Goal: Navigation & Orientation: Find specific page/section

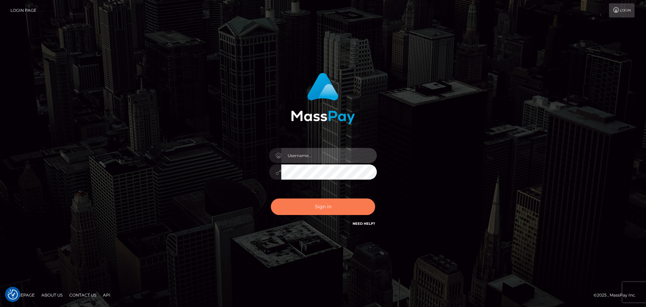
type input "Bedis"
click at [344, 207] on button "Sign in" at bounding box center [323, 206] width 104 height 16
type input "Bedis"
click at [342, 207] on button "Sign in" at bounding box center [323, 206] width 104 height 16
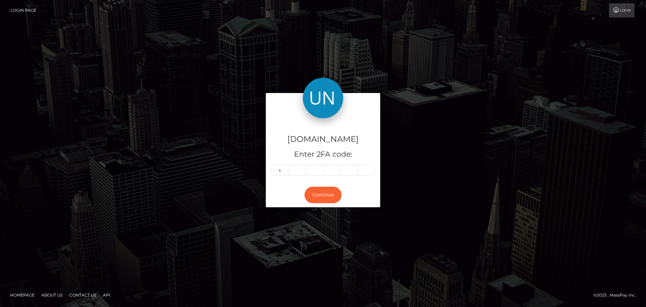
type input "6"
type input "2"
type input "5"
type input "0"
type input "9"
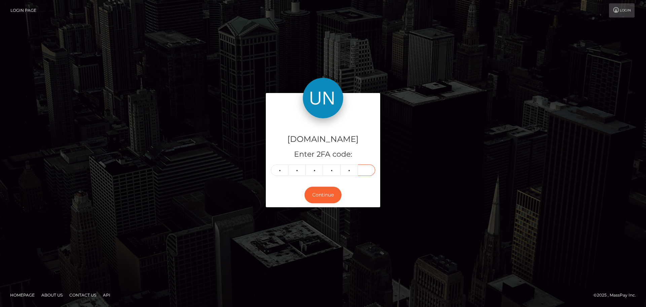
type input "4"
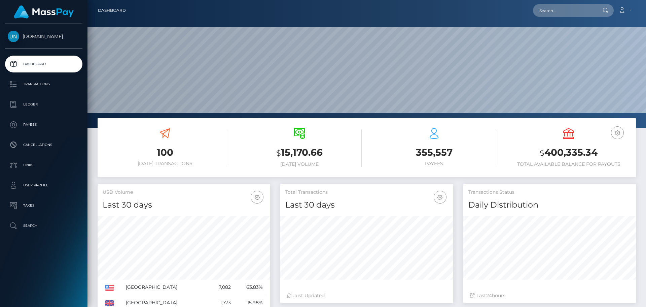
scroll to position [120, 173]
click at [552, 13] on input "text" at bounding box center [564, 10] width 63 height 13
paste input "analizrosario60@gmail.com"
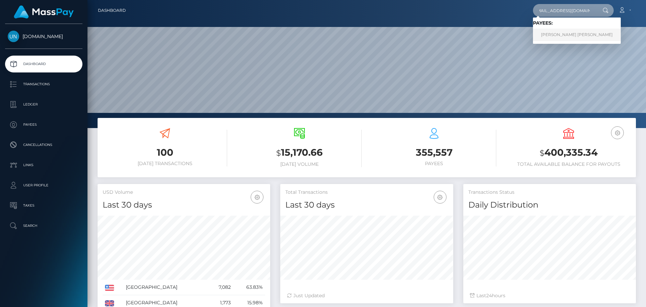
type input "analizrosario60@gmail.com"
click at [567, 34] on link "ANALIZ IVETTE ROSARIO IRIZARRY" at bounding box center [577, 35] width 88 height 12
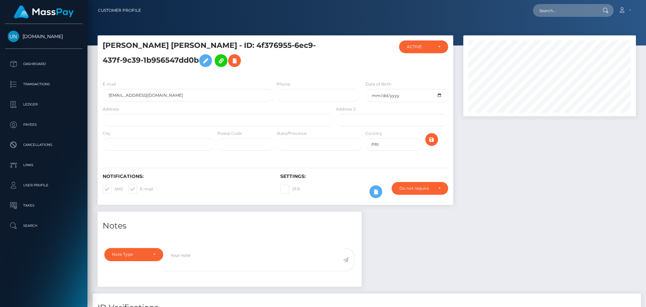
scroll to position [81, 173]
click at [156, 120] on input "text" at bounding box center [218, 120] width 231 height 12
paste input "ector la Vega 56 Vega linda Cayey PR 00736"
drag, startPoint x: 201, startPoint y: 121, endPoint x: 184, endPoint y: 121, distance: 16.5
click at [184, 121] on input "ector la Vega 56 Vega linda Cayey PR 00736" at bounding box center [218, 120] width 231 height 12
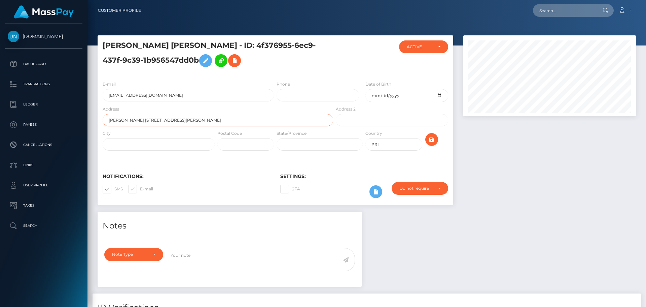
type input "ector la Vega 56 Vega linda Cayey PR"
click at [242, 144] on input "text" at bounding box center [245, 144] width 57 height 12
paste input "00736"
type input "00736"
click at [230, 126] on input "ector la Vega 56 Vega linda Cayey PR" at bounding box center [218, 120] width 231 height 12
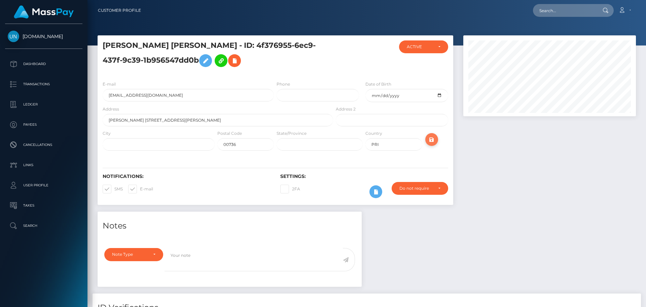
click at [431, 139] on icon "submit" at bounding box center [432, 139] width 8 height 8
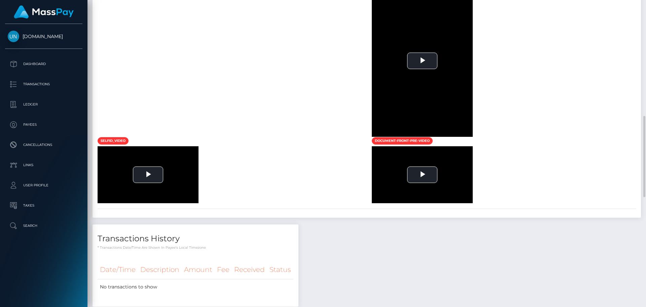
scroll to position [539, 0]
